Goal: Communication & Community: Answer question/provide support

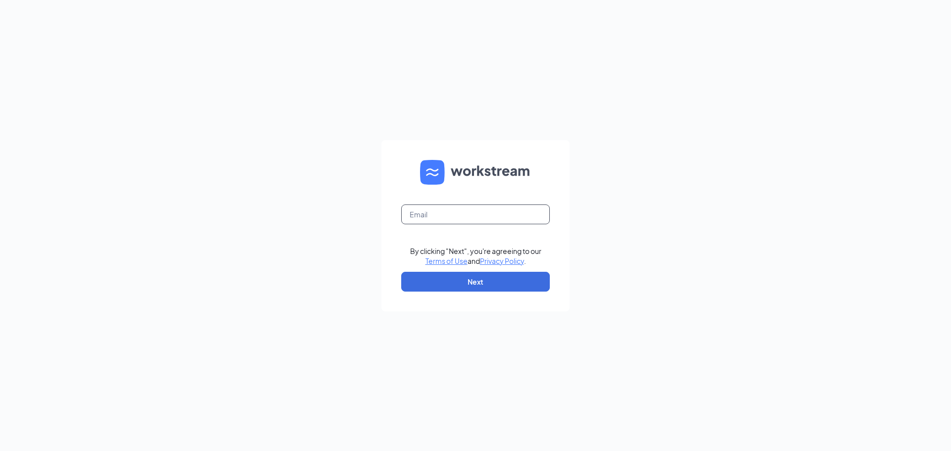
click at [456, 209] on input "text" at bounding box center [475, 214] width 149 height 20
type input "kyledqtreats@gmail.com"
click at [465, 279] on button "Next" at bounding box center [475, 282] width 149 height 20
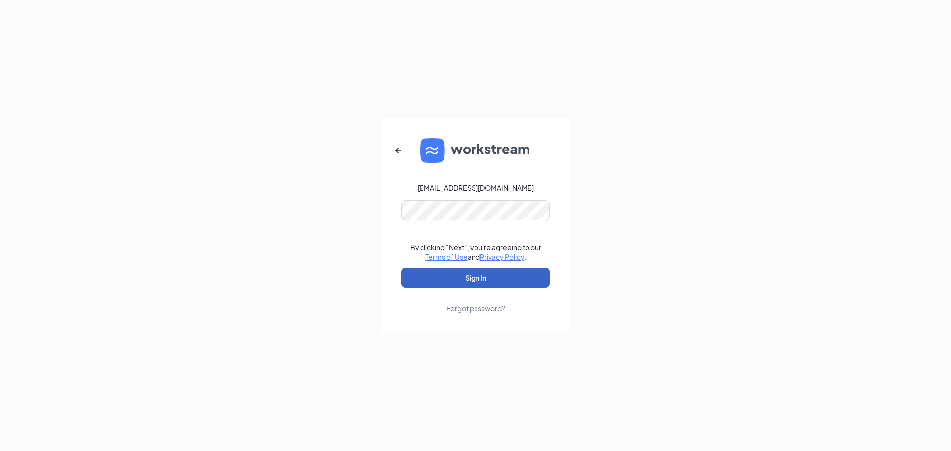
drag, startPoint x: 432, startPoint y: 281, endPoint x: 424, endPoint y: 280, distance: 8.4
click at [432, 281] on button "Sign In" at bounding box center [475, 278] width 149 height 20
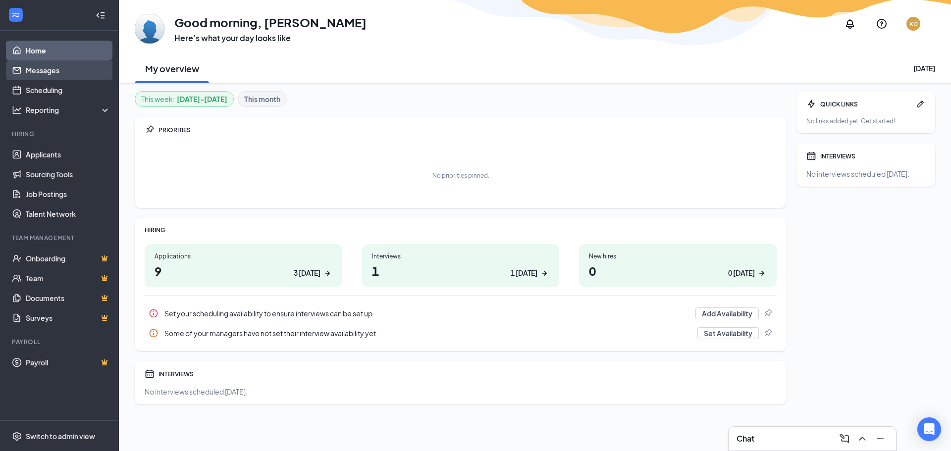
click at [51, 73] on link "Messages" at bounding box center [68, 70] width 85 height 20
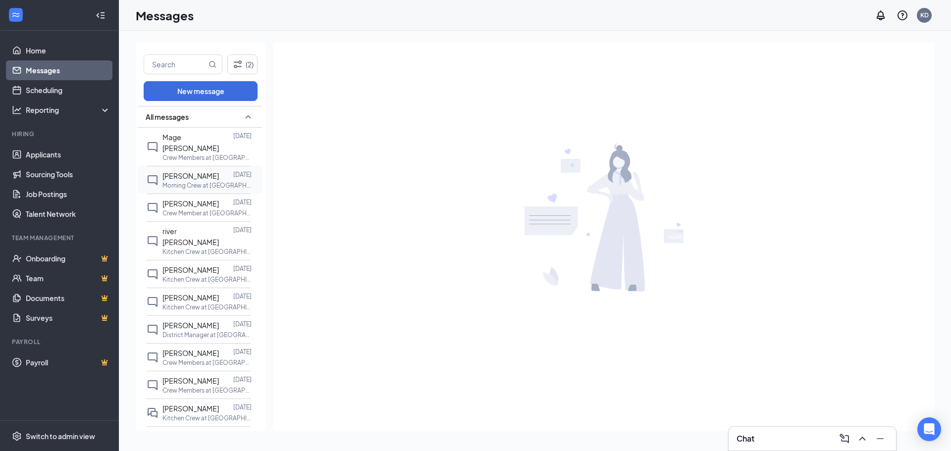
click at [189, 171] on span "[PERSON_NAME]" at bounding box center [190, 175] width 56 height 9
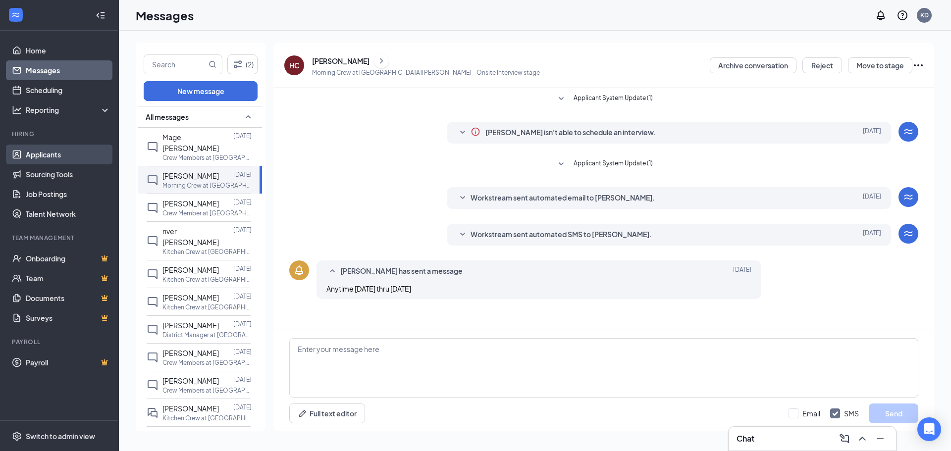
click at [61, 151] on link "Applicants" at bounding box center [68, 155] width 85 height 20
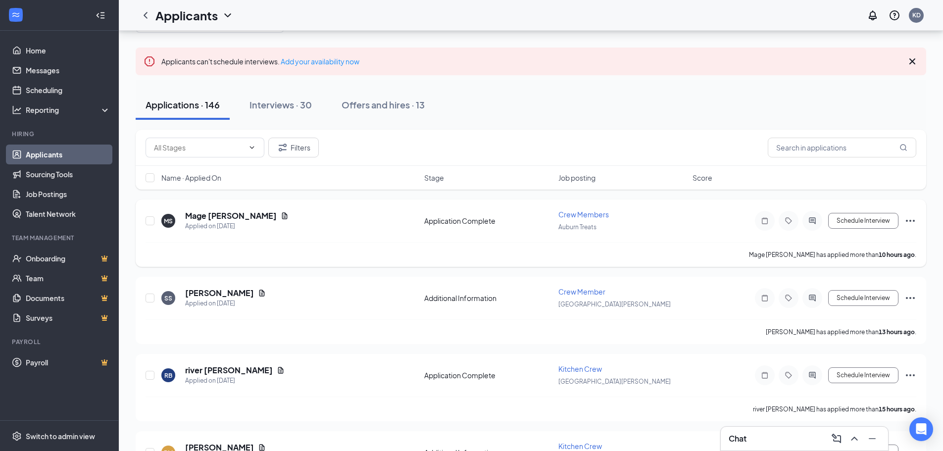
scroll to position [99, 0]
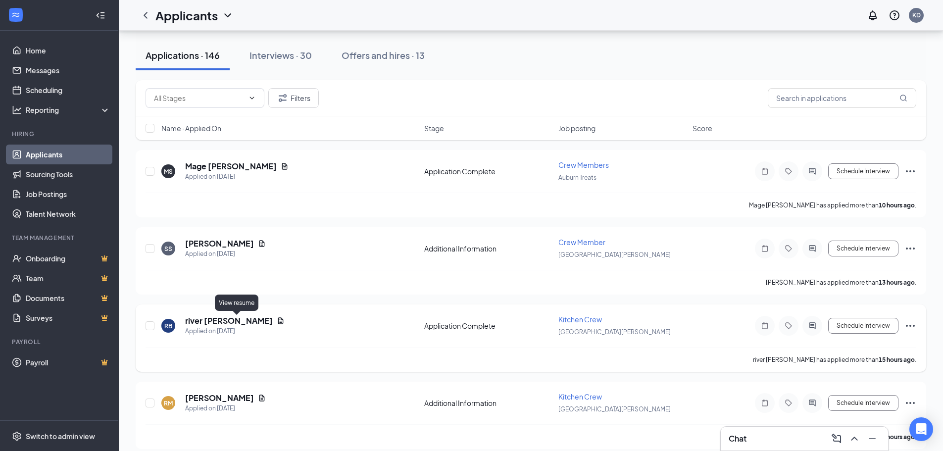
click at [278, 320] on icon "Document" at bounding box center [280, 320] width 5 height 6
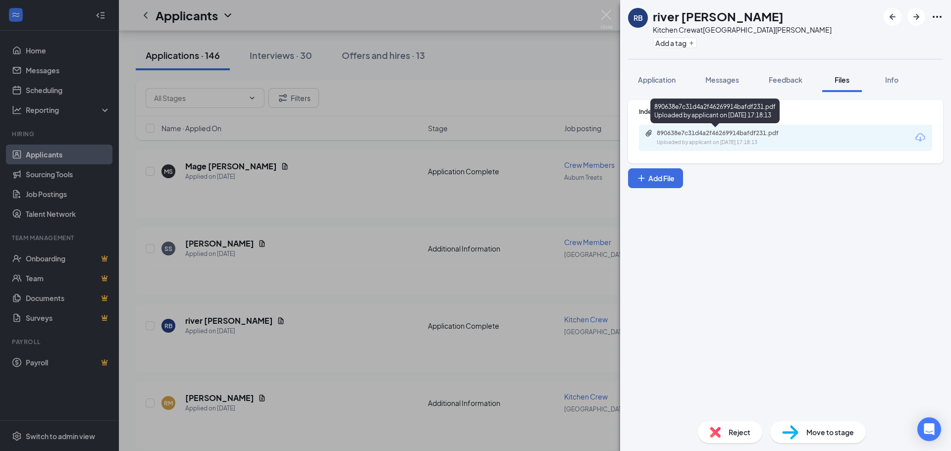
click at [722, 139] on div "Uploaded by applicant on [DATE] 17:18:13" at bounding box center [731, 143] width 149 height 8
click at [610, 17] on img at bounding box center [606, 19] width 12 height 19
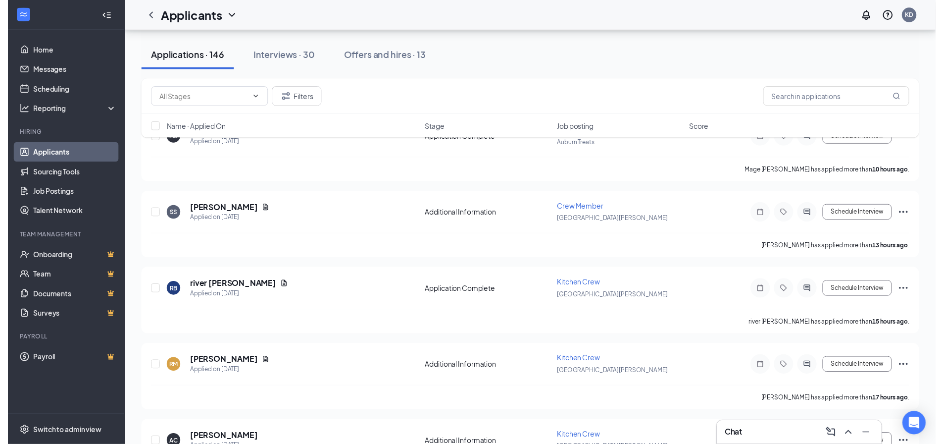
scroll to position [149, 0]
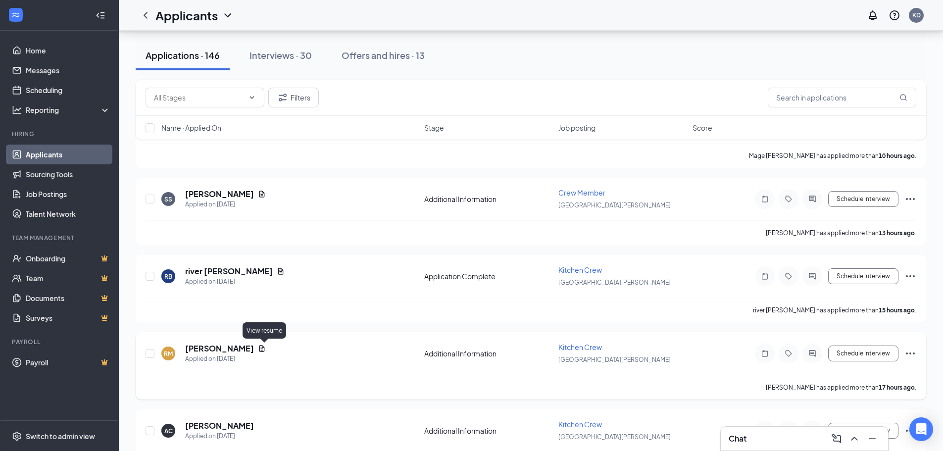
click at [265, 346] on icon "Document" at bounding box center [261, 348] width 5 height 6
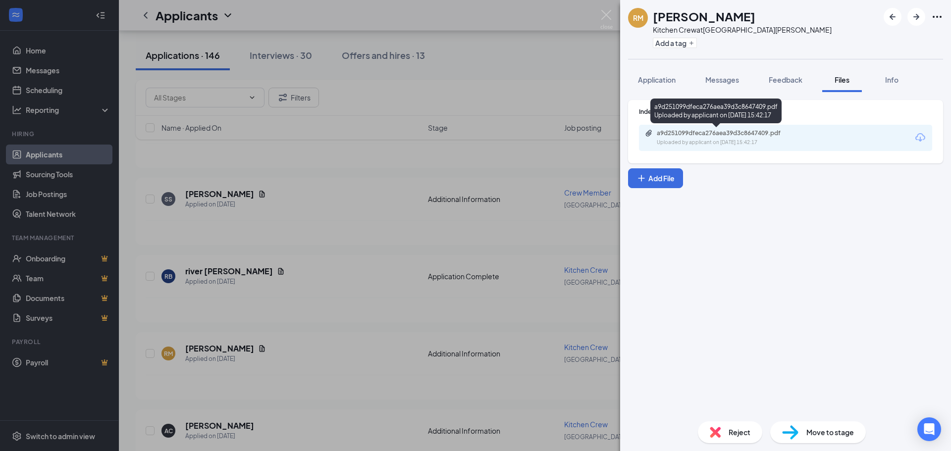
click at [727, 138] on div "a9d251099dfeca276aea39d3c8647409.pdf Uploaded by applicant on [DATE] 15:42:17" at bounding box center [725, 137] width 160 height 17
click at [607, 15] on img at bounding box center [606, 19] width 12 height 19
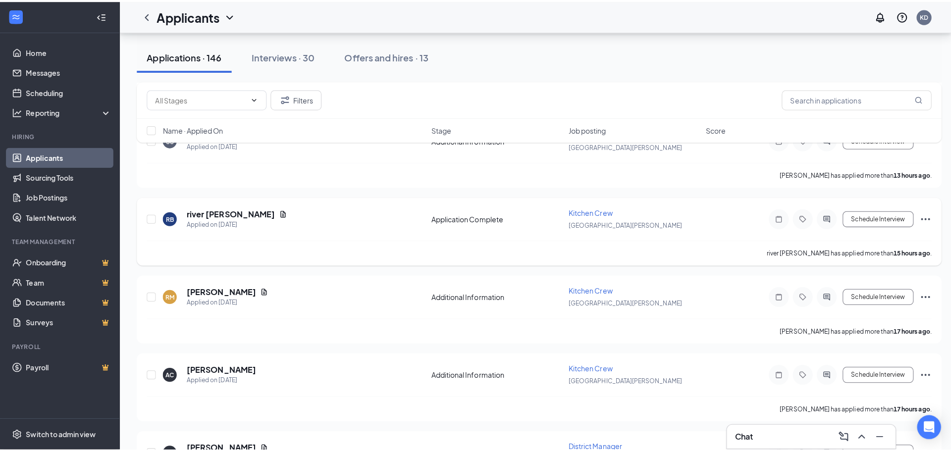
scroll to position [248, 0]
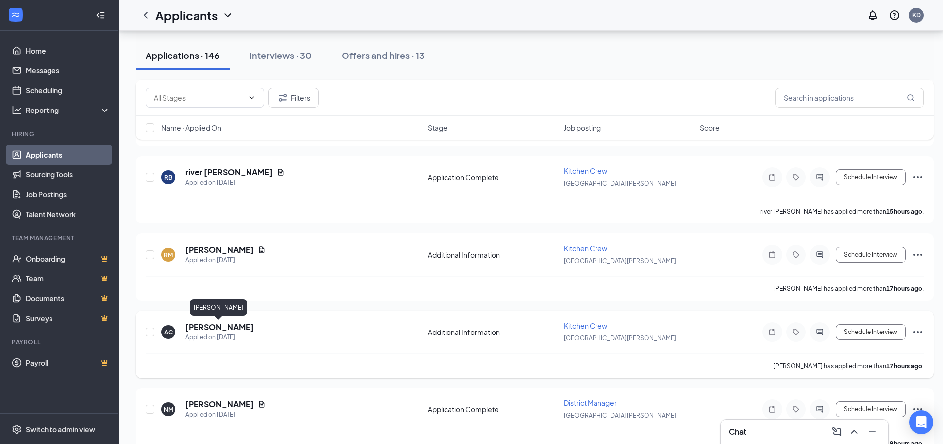
click at [241, 327] on h5 "[PERSON_NAME]" at bounding box center [219, 326] width 69 height 11
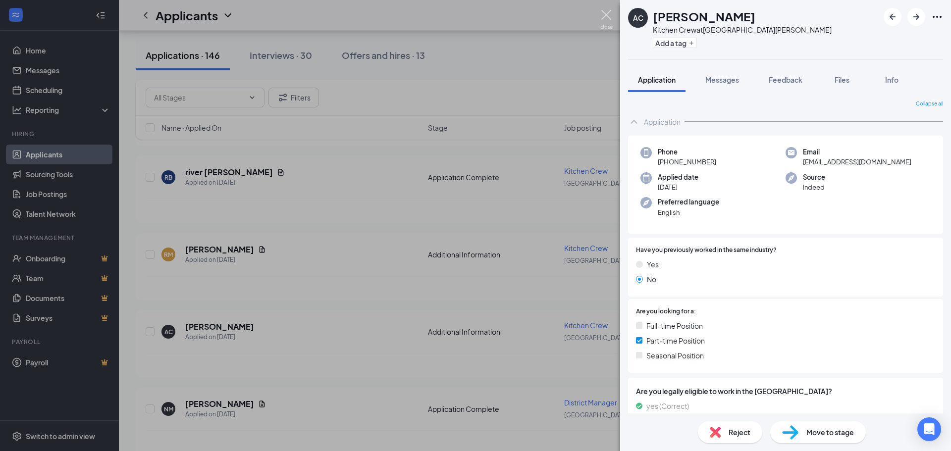
click at [606, 16] on img at bounding box center [606, 19] width 12 height 19
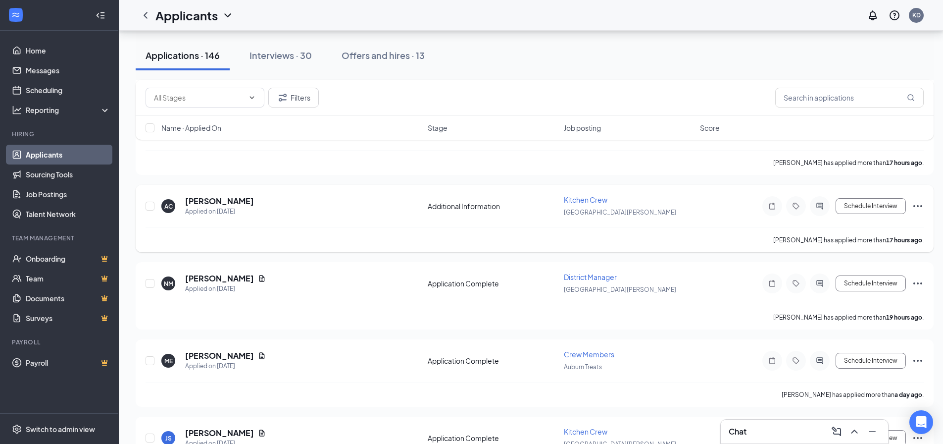
scroll to position [396, 0]
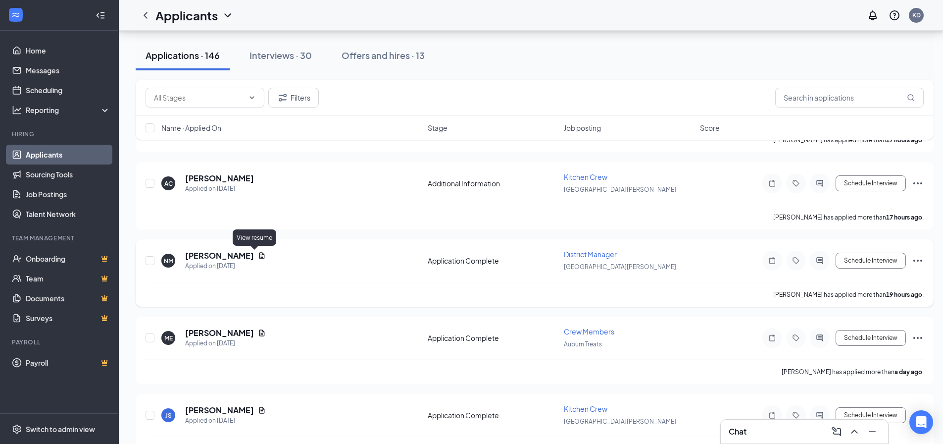
click at [259, 257] on icon "Document" at bounding box center [261, 255] width 5 height 6
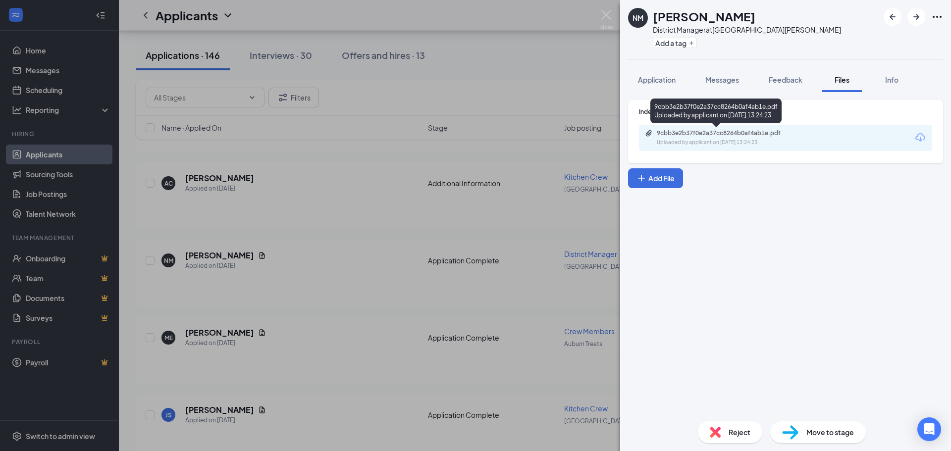
click at [718, 137] on div "9cbb3e2b37f0e2a37cc8264b0af4ab1e.pdf Uploaded by applicant on [DATE] 13:24:23" at bounding box center [725, 137] width 160 height 17
click at [604, 16] on img at bounding box center [606, 19] width 12 height 19
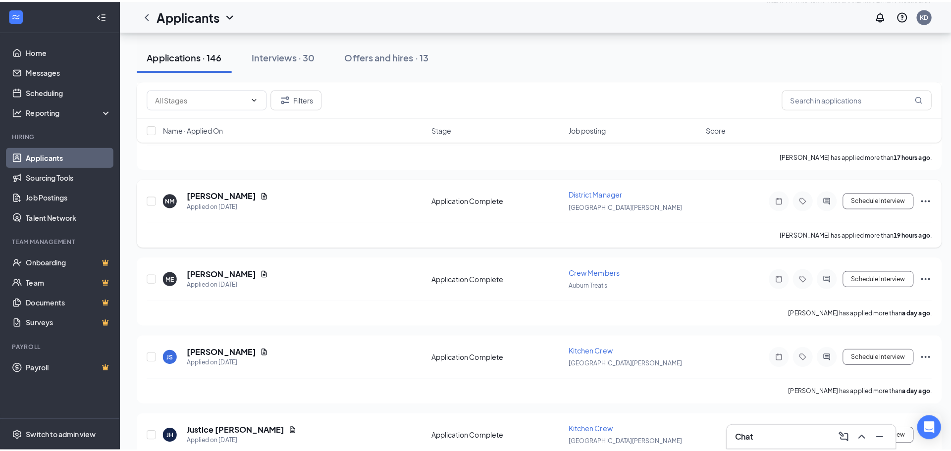
scroll to position [495, 0]
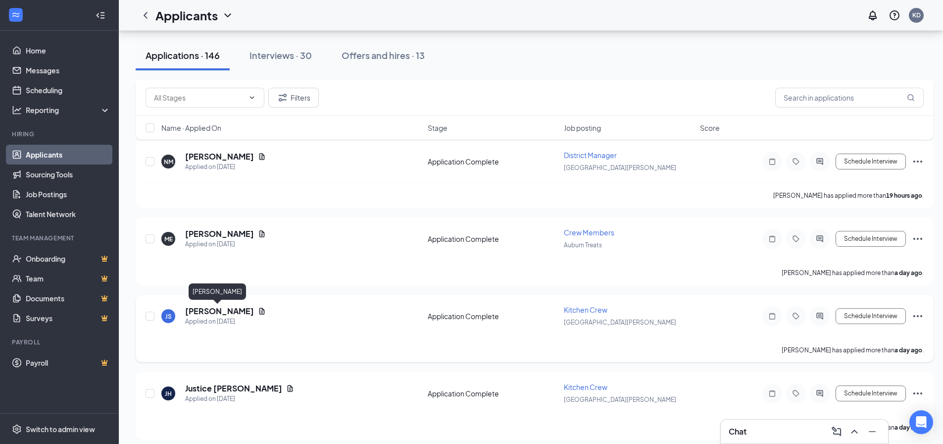
click at [231, 311] on h5 "[PERSON_NAME]" at bounding box center [219, 310] width 69 height 11
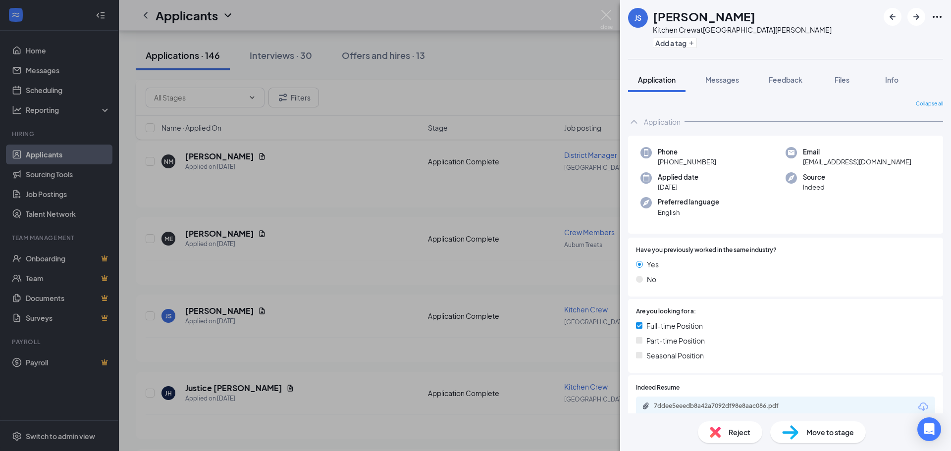
click at [715, 82] on span "Messages" at bounding box center [722, 79] width 34 height 9
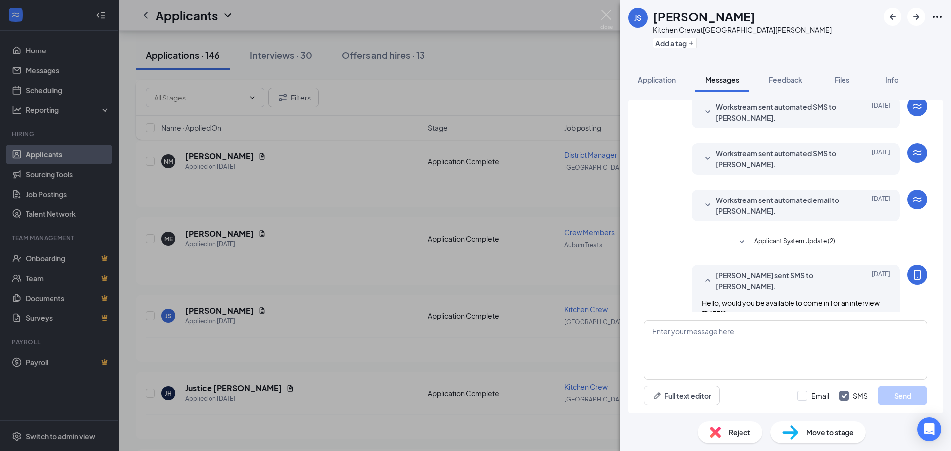
scroll to position [106, 0]
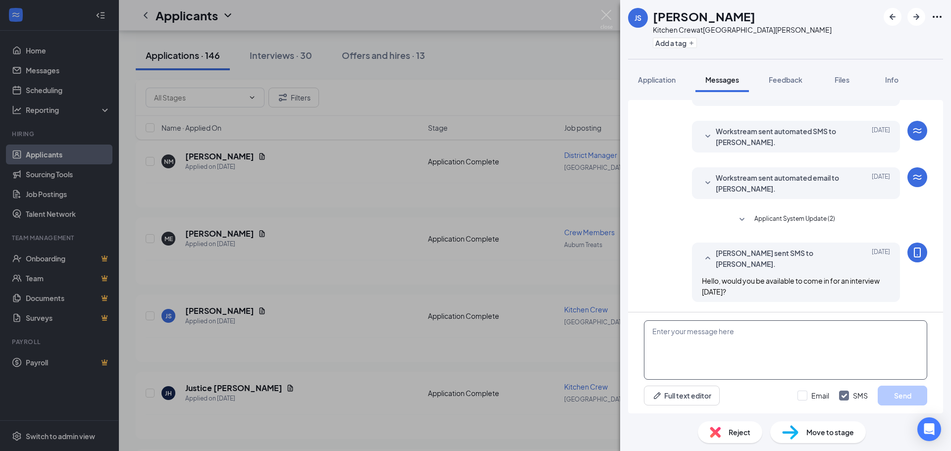
click at [677, 337] on textarea at bounding box center [785, 349] width 283 height 59
type textarea "i"
type textarea "Is there a time we can set up an interview for this weeek?"
click at [893, 398] on button "Send" at bounding box center [902, 396] width 50 height 20
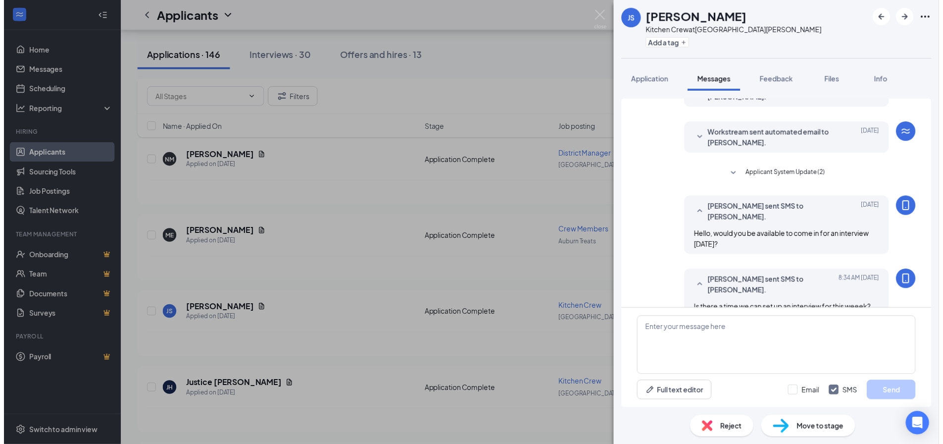
scroll to position [169, 0]
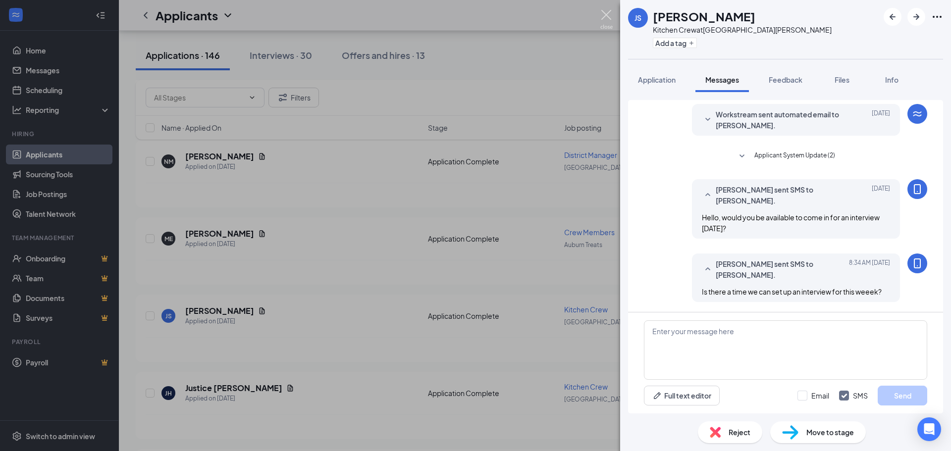
click at [606, 17] on img at bounding box center [606, 19] width 12 height 19
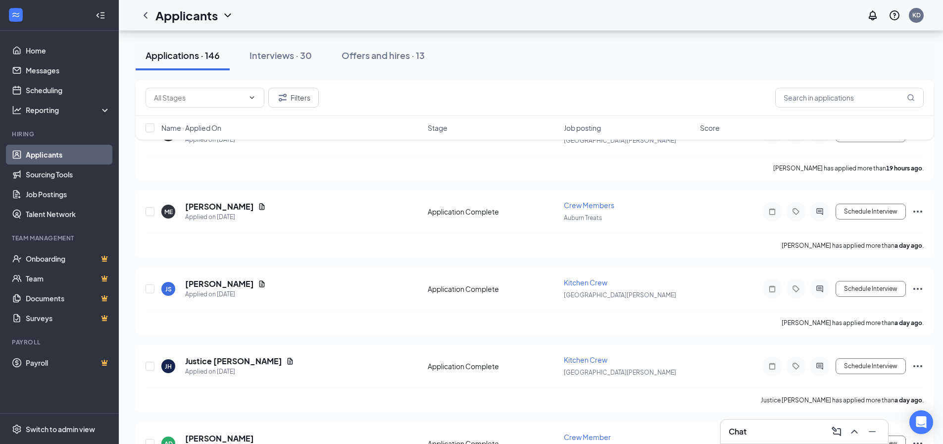
scroll to position [545, 0]
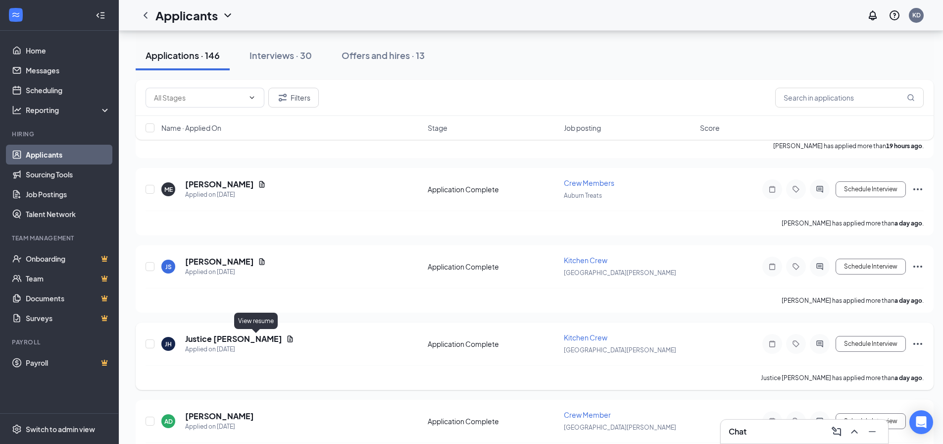
click at [286, 340] on icon "Document" at bounding box center [290, 339] width 8 height 8
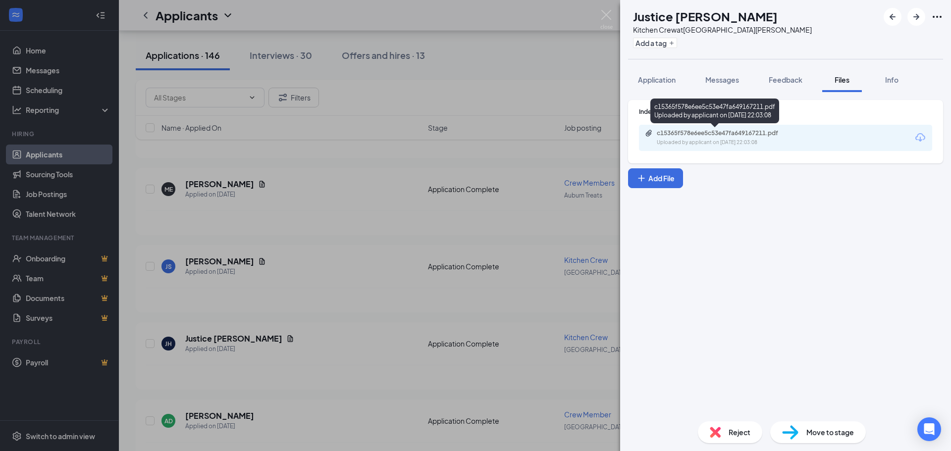
click at [725, 134] on div "c15365f578e6ee5c53e47fa649167211.pdf" at bounding box center [726, 133] width 139 height 8
click at [607, 13] on img at bounding box center [606, 19] width 12 height 19
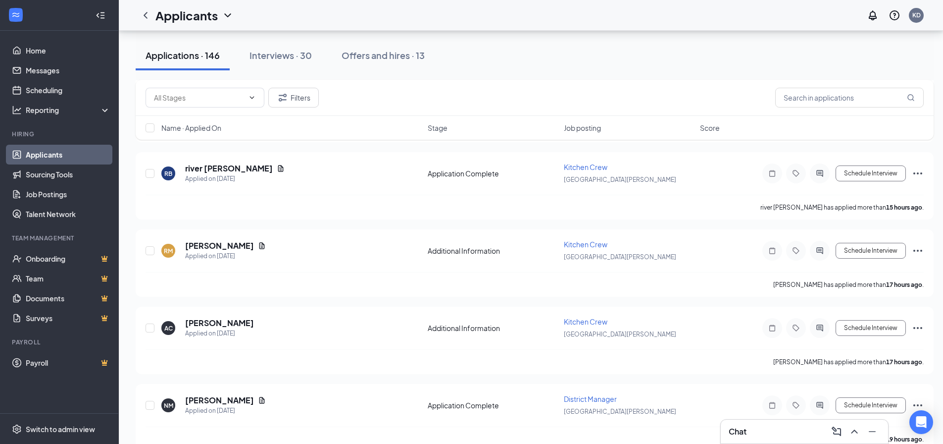
scroll to position [149, 0]
